Goal: Transaction & Acquisition: Purchase product/service

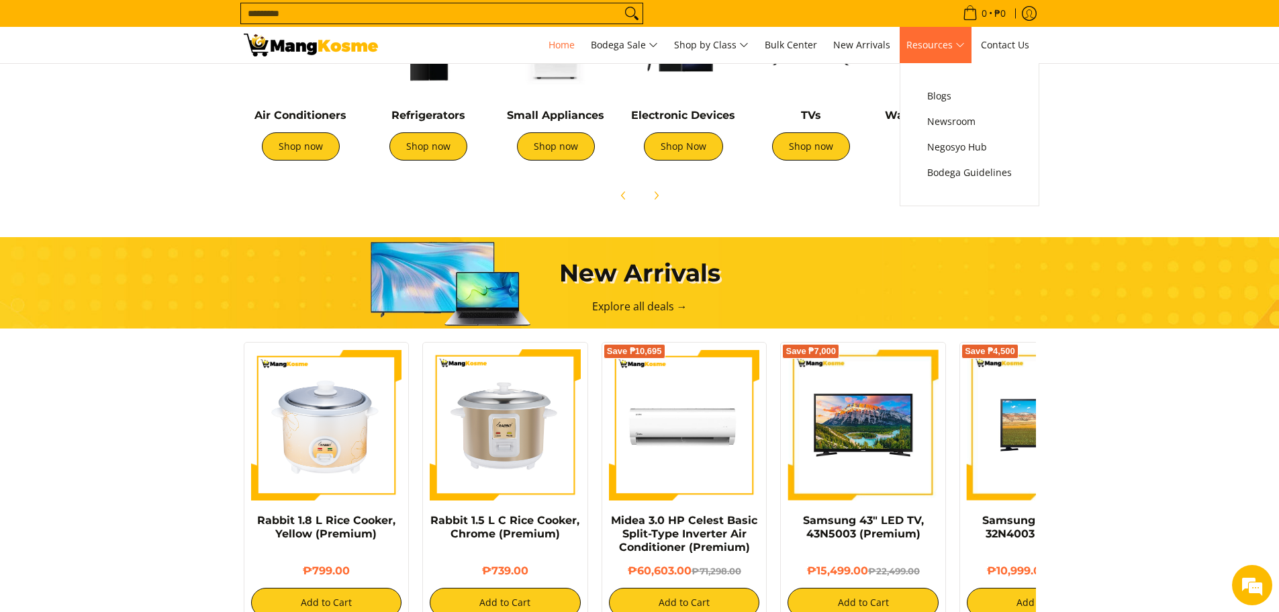
scroll to position [0, 1068]
click at [931, 60] on link "Resources" at bounding box center [936, 45] width 72 height 36
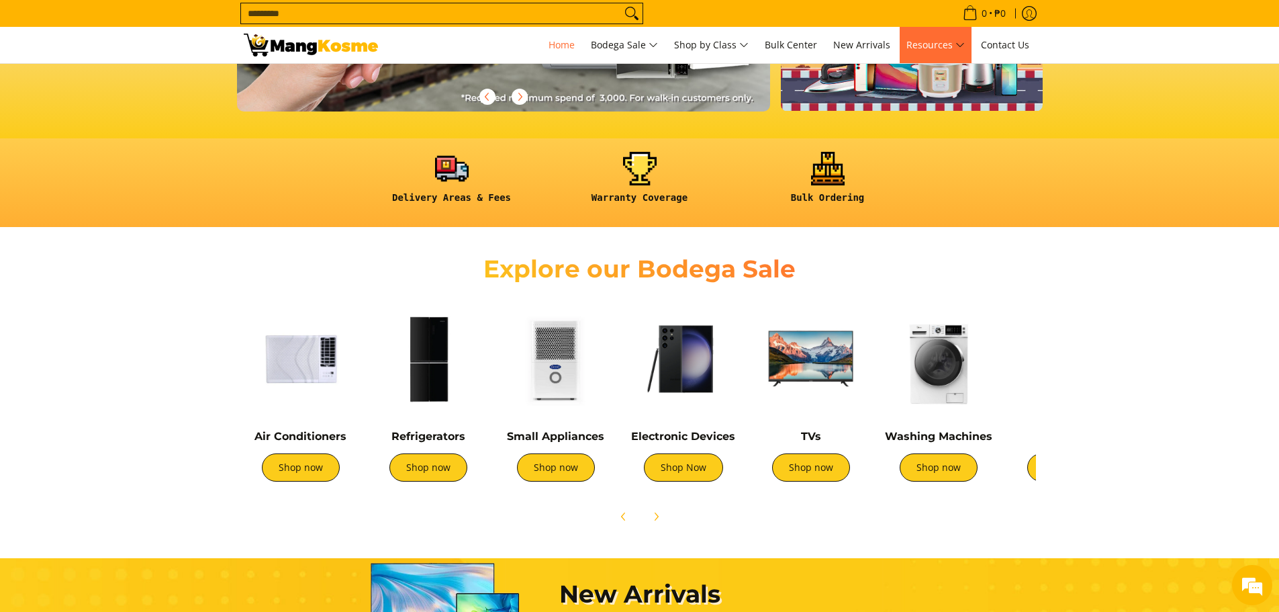
scroll to position [336, 0]
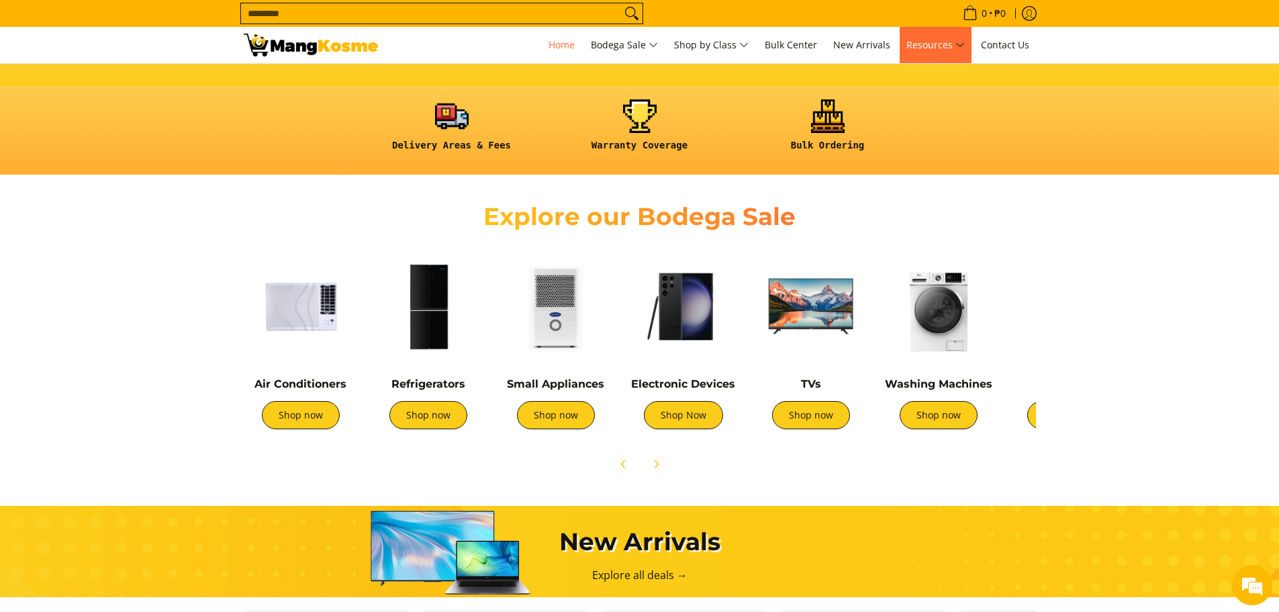
click at [951, 297] on img at bounding box center [939, 306] width 114 height 114
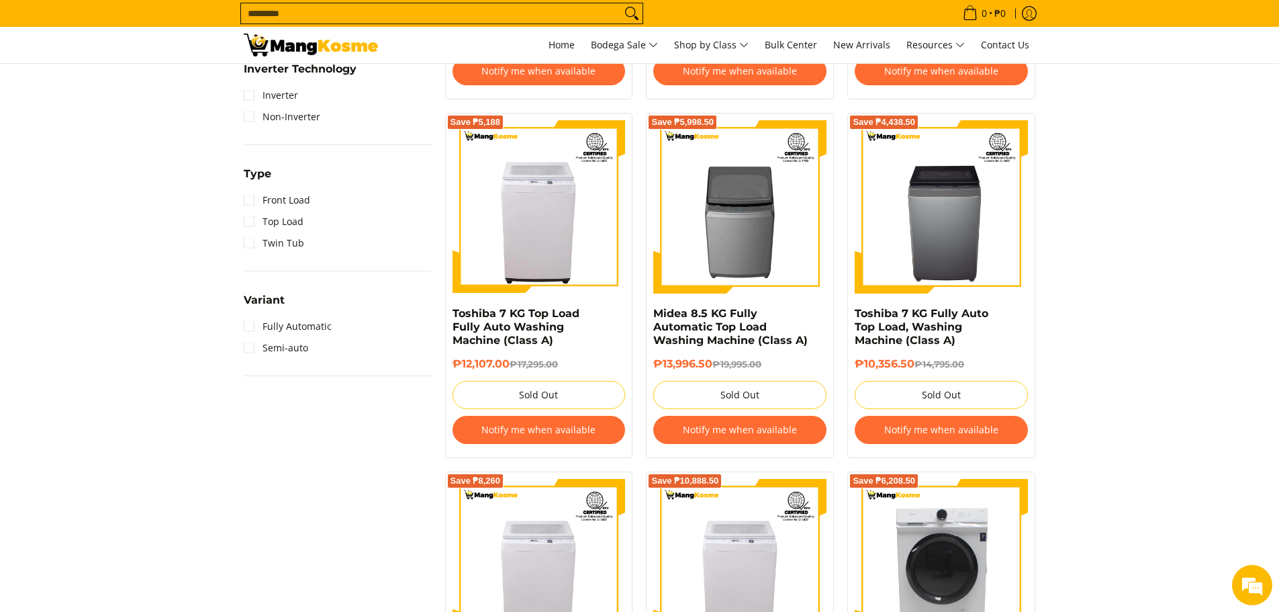
scroll to position [671, 0]
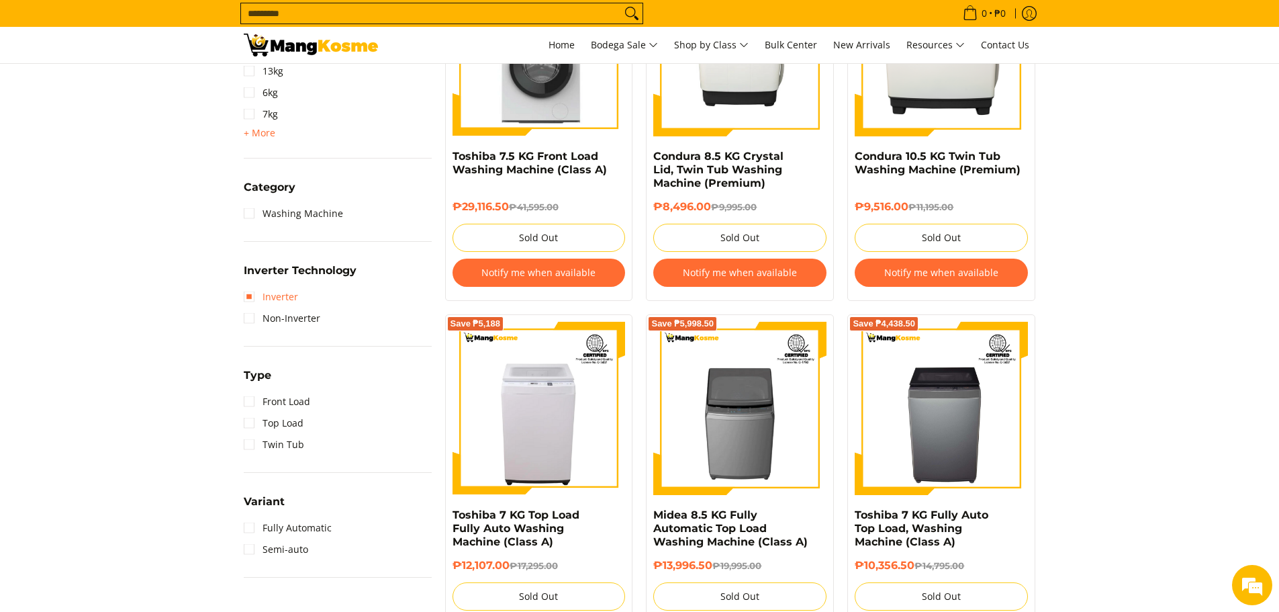
click at [254, 294] on link "Inverter" at bounding box center [271, 296] width 54 height 21
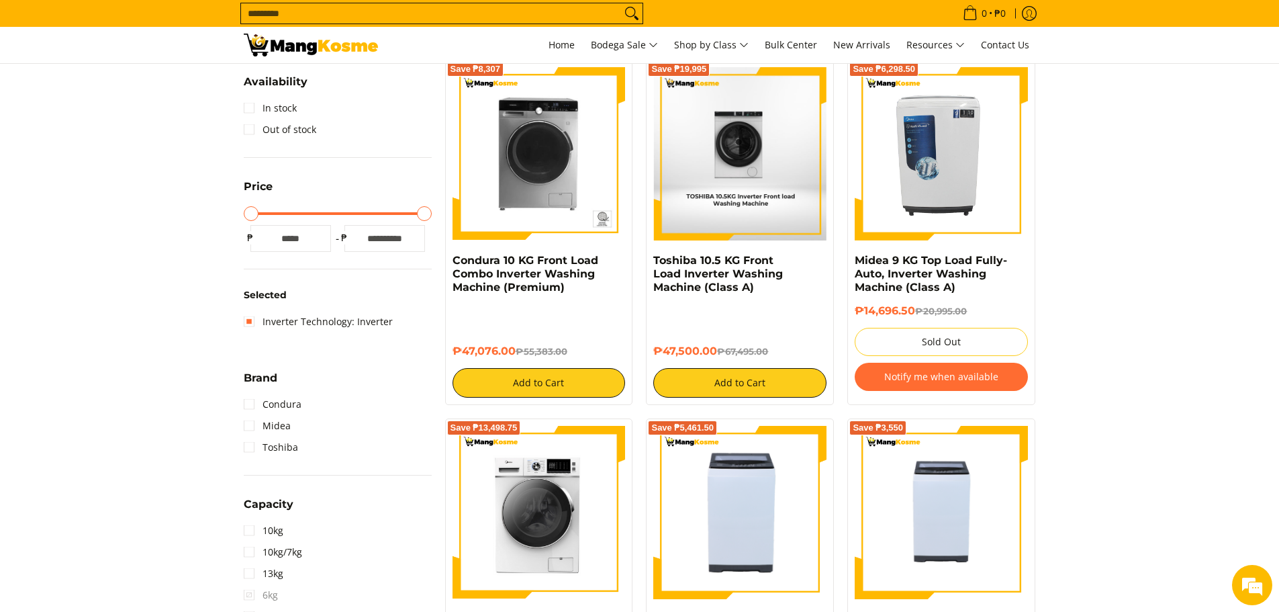
scroll to position [122, 0]
